Goal: Task Accomplishment & Management: Manage account settings

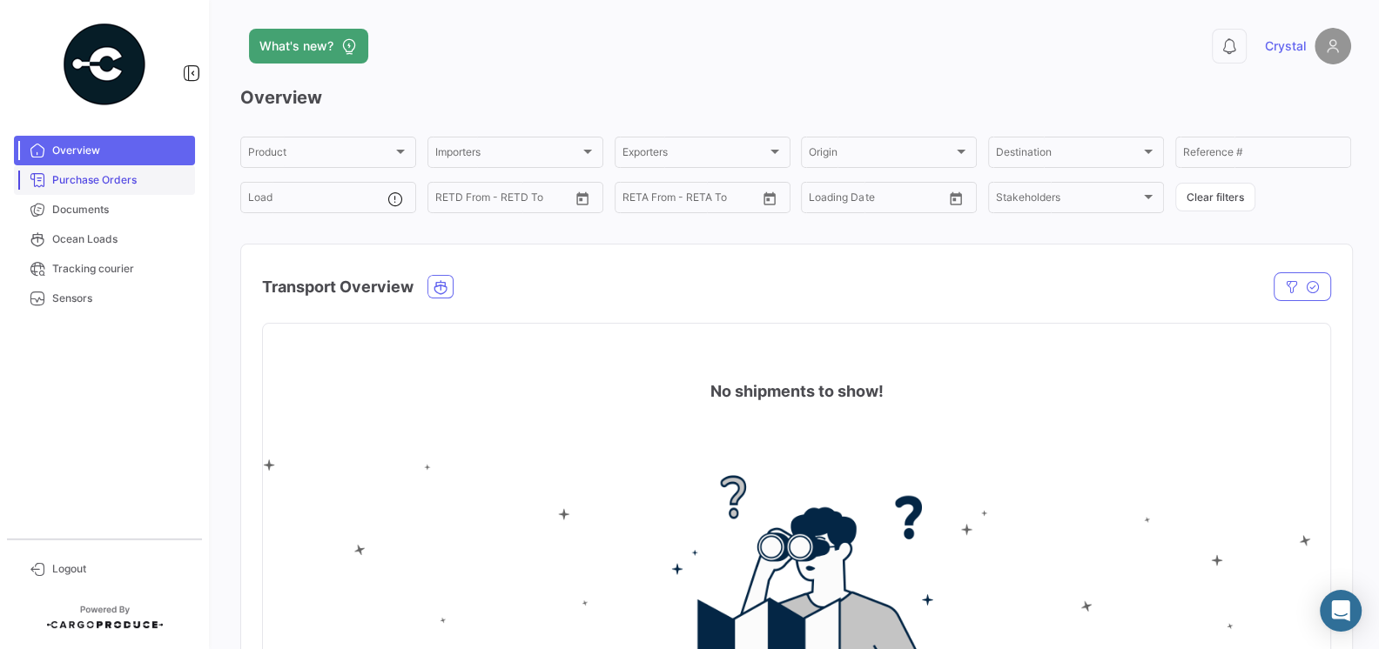
click at [129, 190] on link "Purchase Orders" at bounding box center [104, 180] width 181 height 30
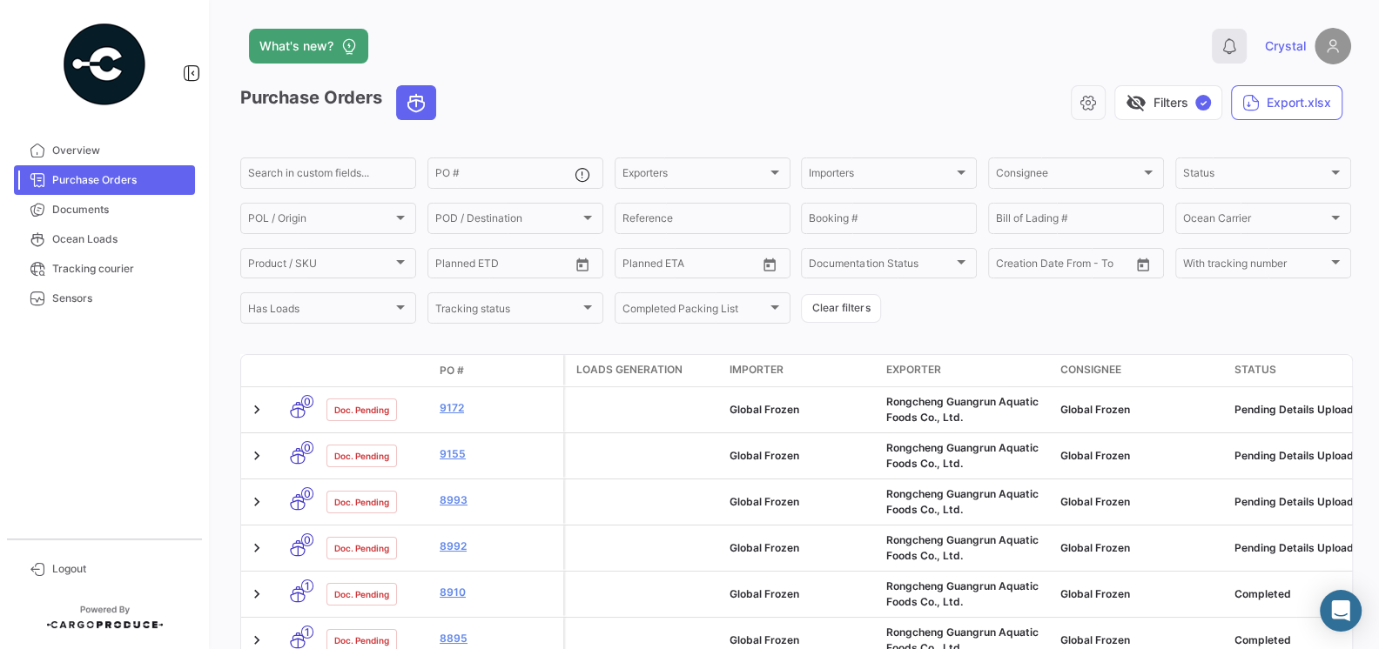
click at [1225, 51] on icon at bounding box center [1229, 45] width 17 height 17
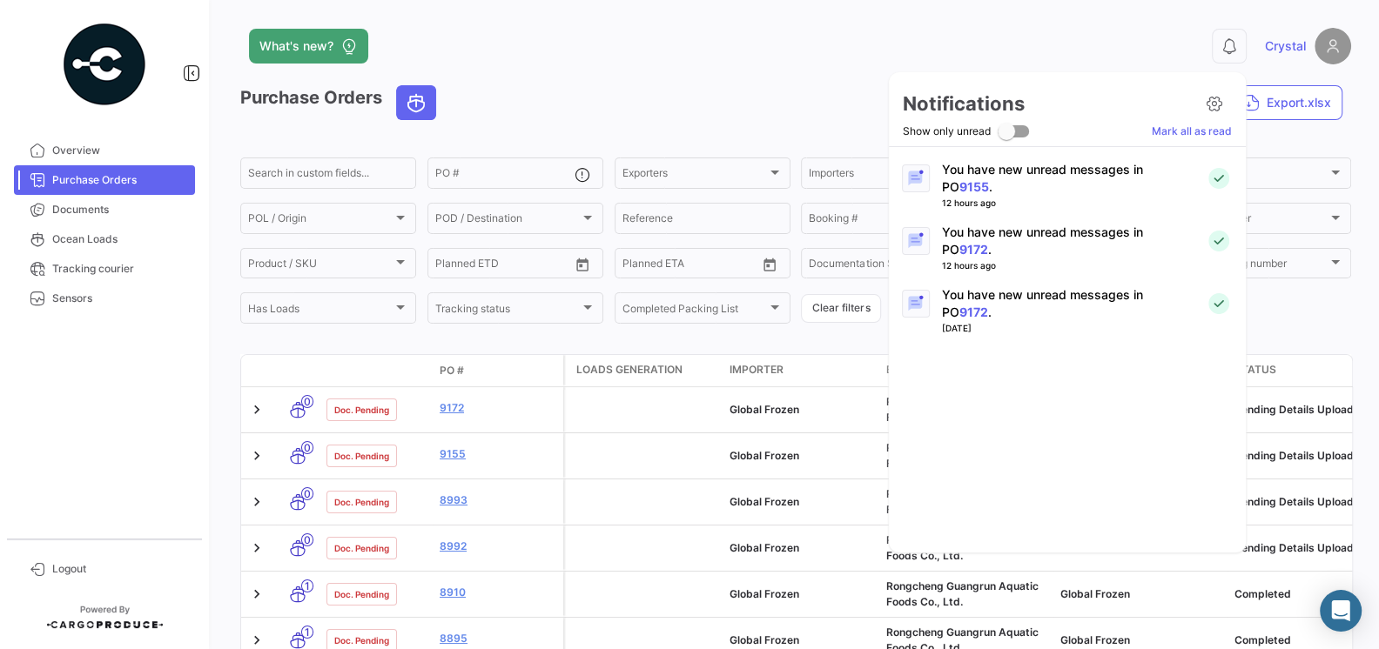
click at [1013, 131] on span at bounding box center [1006, 131] width 17 height 17
click at [1006, 138] on input "Show only unread" at bounding box center [1006, 138] width 1 height 1
checkbox input "true"
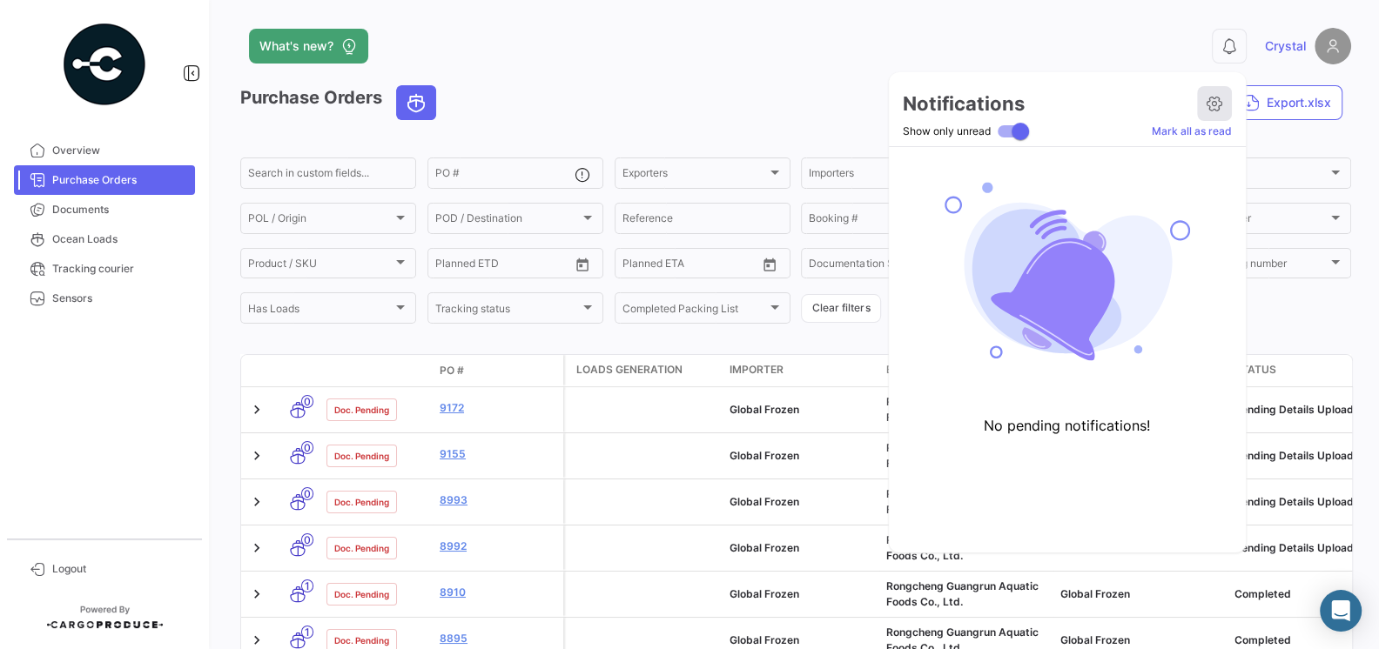
click at [1220, 106] on icon at bounding box center [1214, 103] width 17 height 17
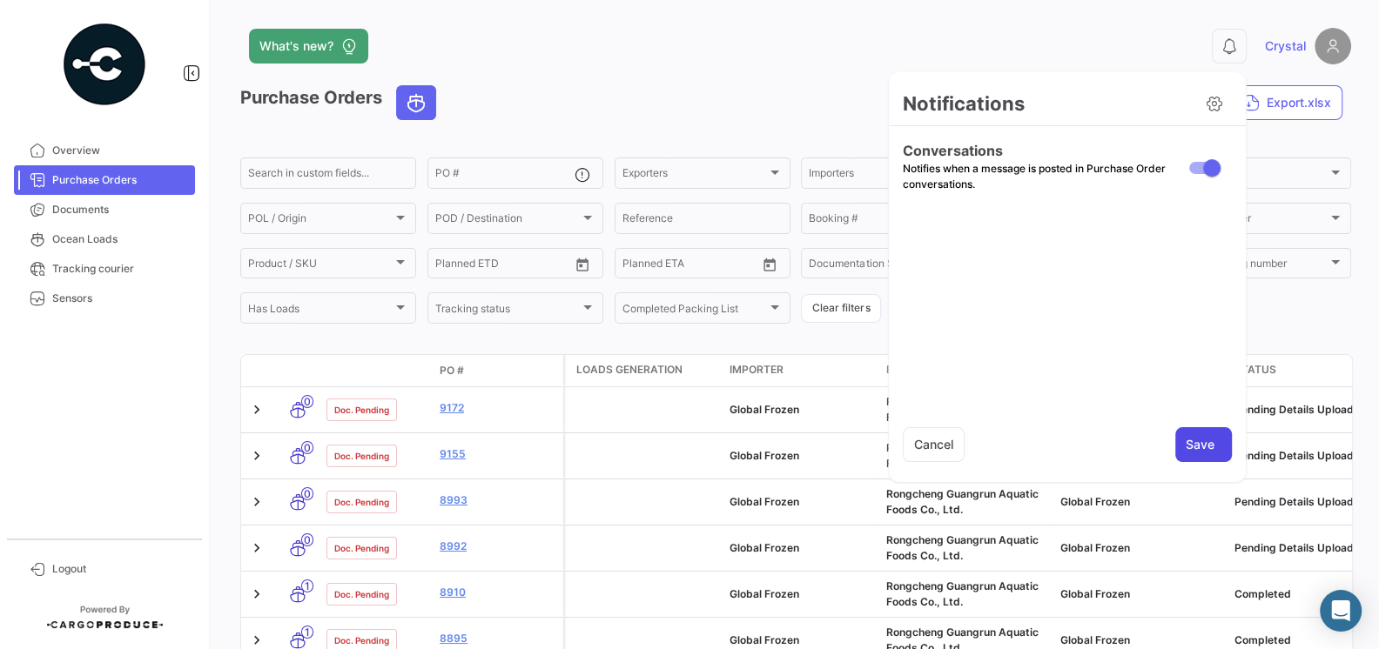
click at [1211, 430] on button "Save" at bounding box center [1203, 444] width 57 height 35
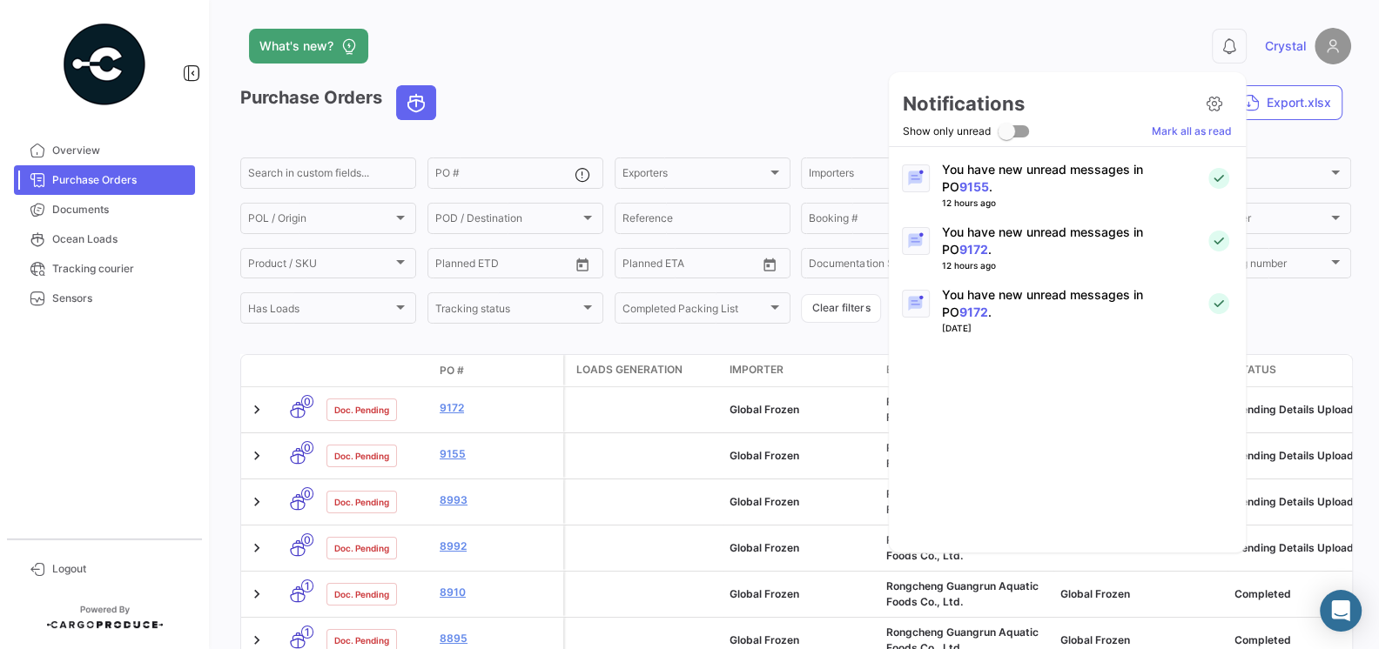
click at [723, 82] on div at bounding box center [689, 324] width 1379 height 649
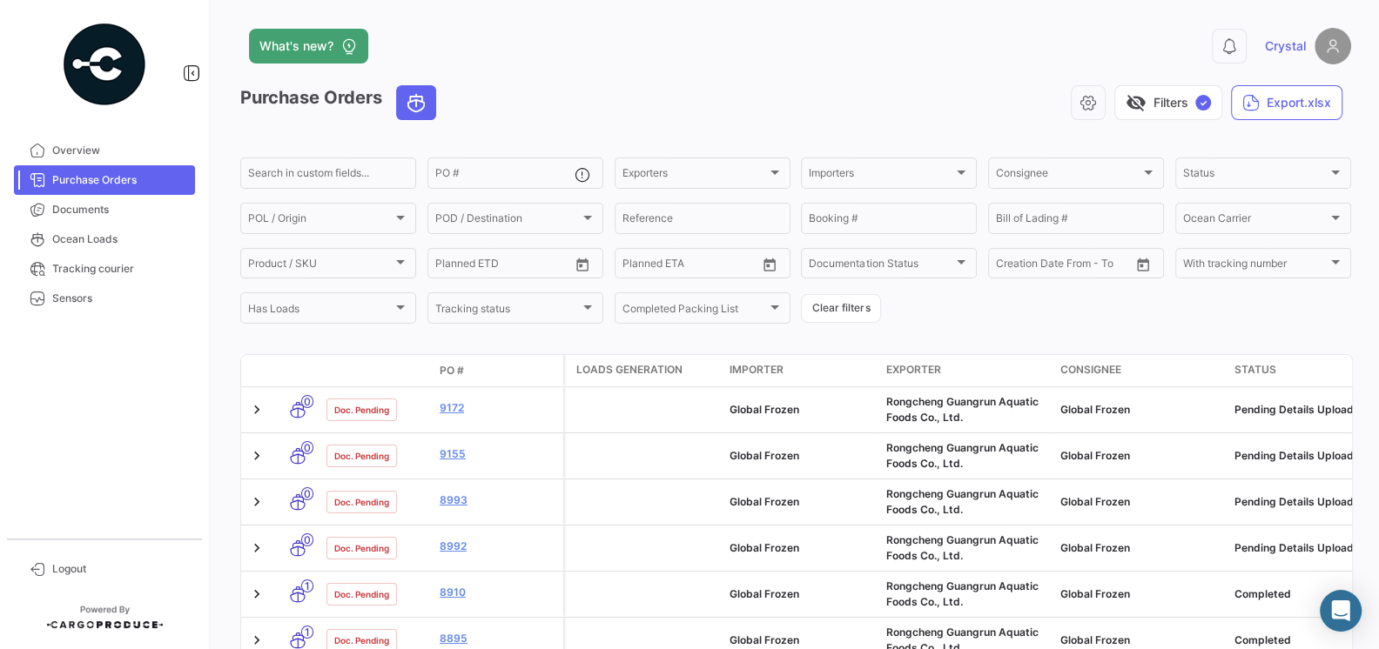
click at [101, 188] on link "Purchase Orders" at bounding box center [104, 180] width 181 height 30
click at [118, 211] on span "Documents" at bounding box center [120, 210] width 136 height 16
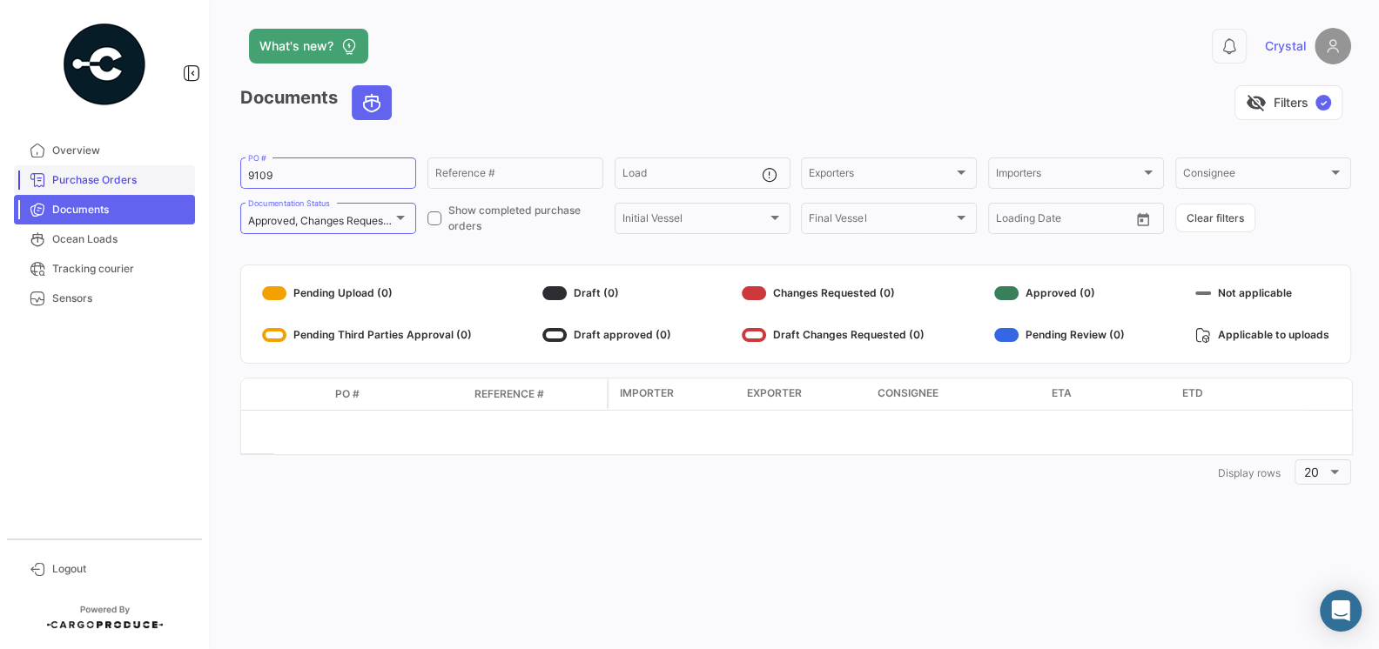
click at [111, 181] on span "Purchase Orders" at bounding box center [120, 180] width 136 height 16
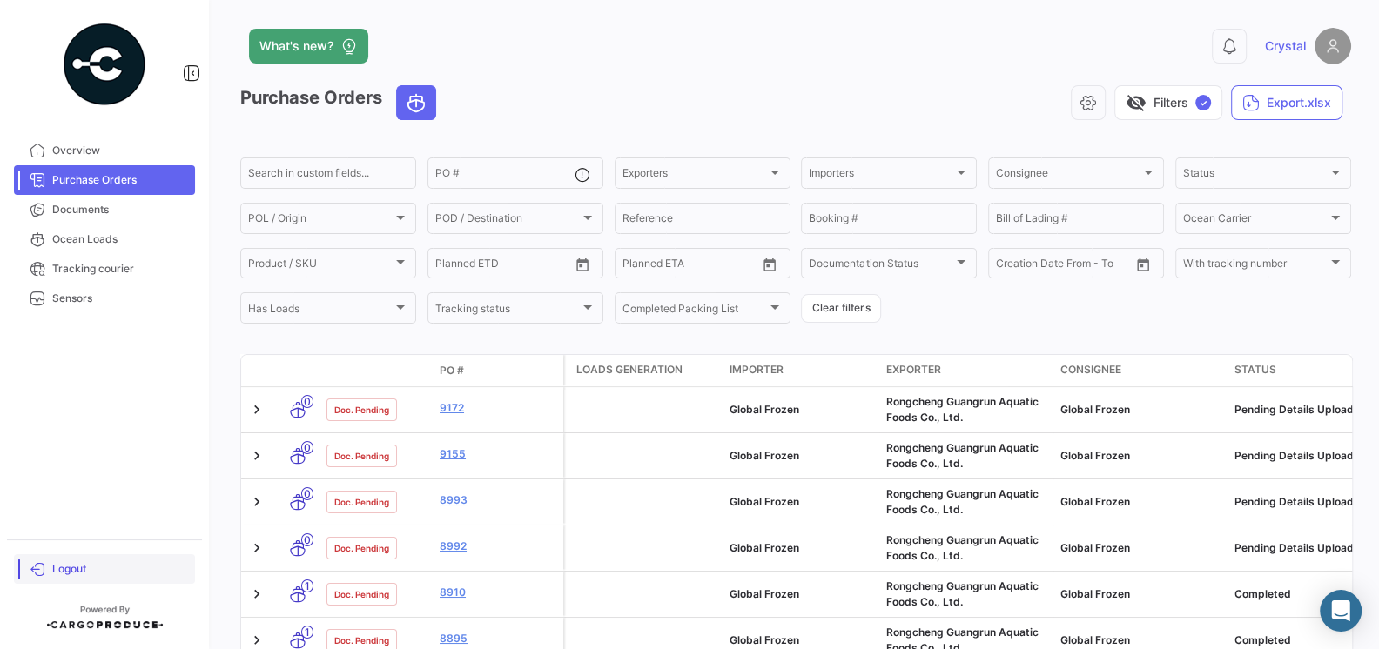
click at [54, 562] on span "Logout" at bounding box center [120, 570] width 136 height 16
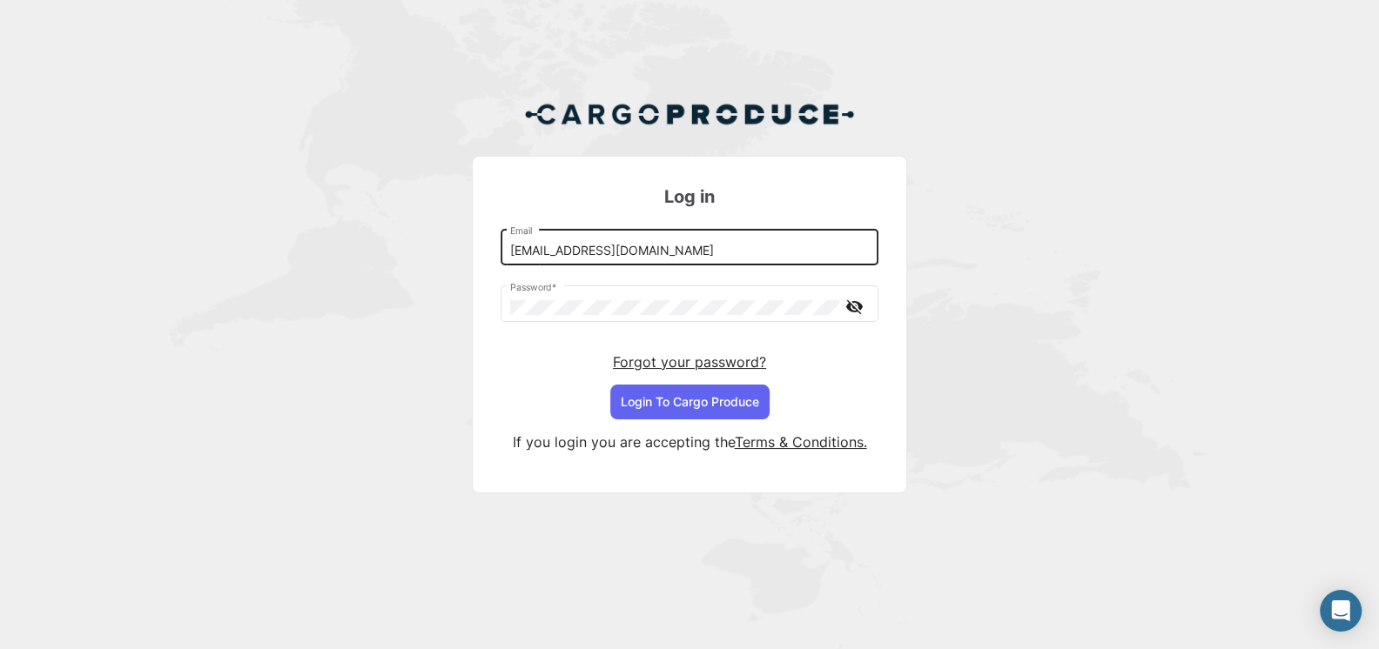
click at [587, 262] on div "[EMAIL_ADDRESS][DOMAIN_NAME] Email" at bounding box center [690, 246] width 360 height 40
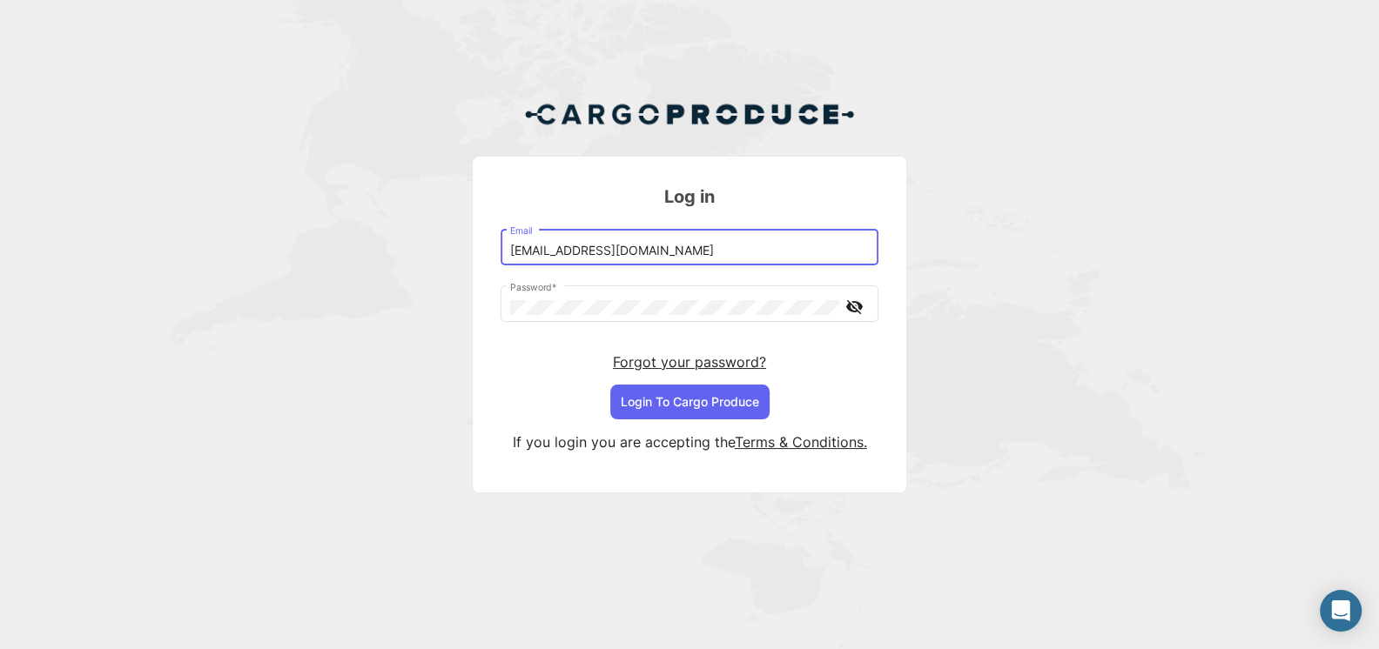
click at [603, 255] on input "[EMAIL_ADDRESS][DOMAIN_NAME]" at bounding box center [690, 251] width 360 height 15
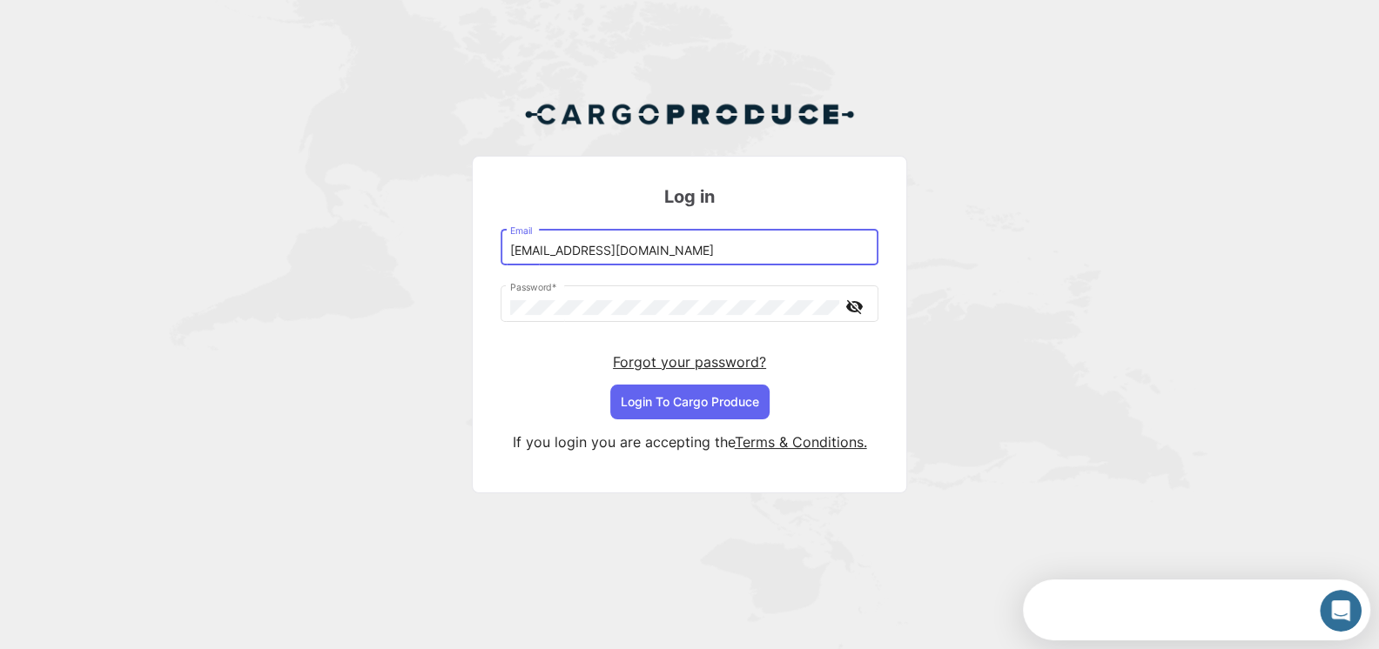
type input "[EMAIL_ADDRESS][DOMAIN_NAME]"
click at [703, 399] on button "Login To Cargo Produce" at bounding box center [689, 402] width 159 height 35
